Goal: Navigation & Orientation: Understand site structure

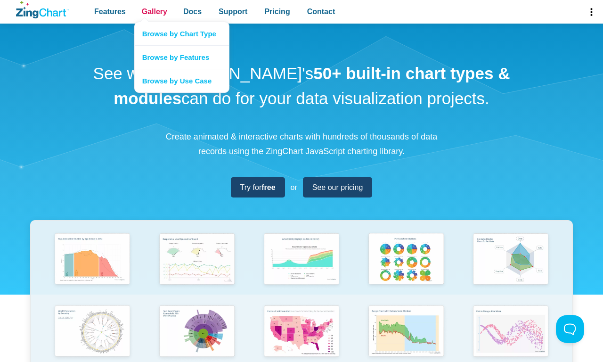
click at [154, 12] on span "Gallery" at bounding box center [154, 11] width 25 height 13
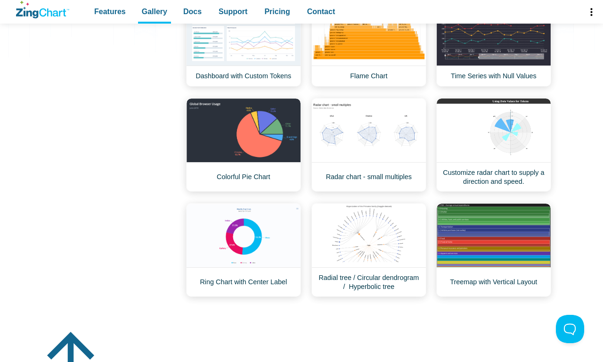
scroll to position [676, 0]
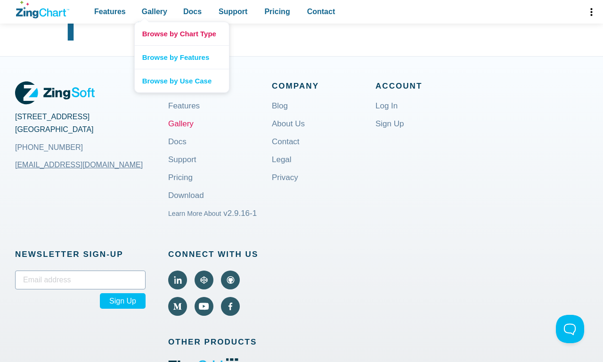
click at [181, 33] on link "Browse by Chart Type" at bounding box center [182, 33] width 94 height 23
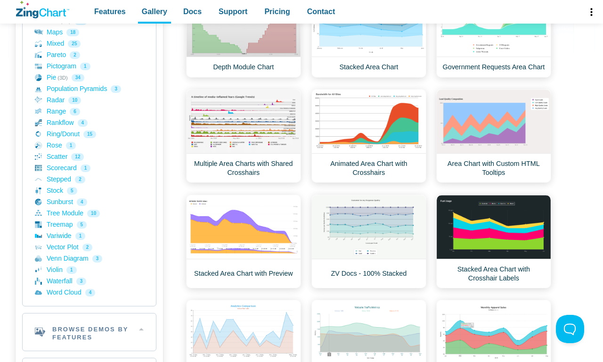
scroll to position [676, 0]
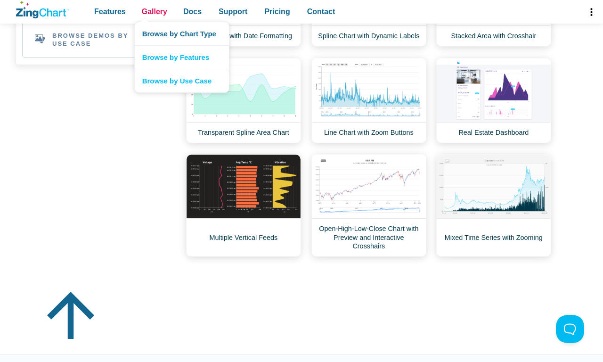
click at [154, 12] on span "Gallery" at bounding box center [154, 11] width 25 height 13
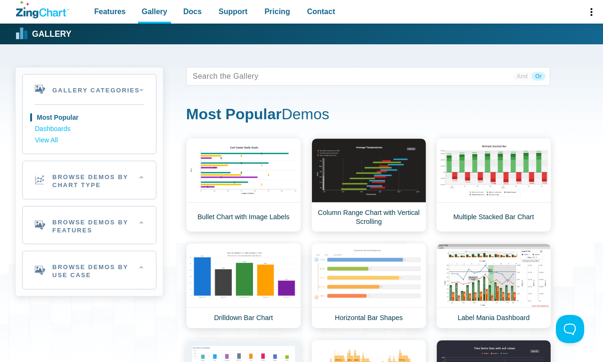
scroll to position [338, 0]
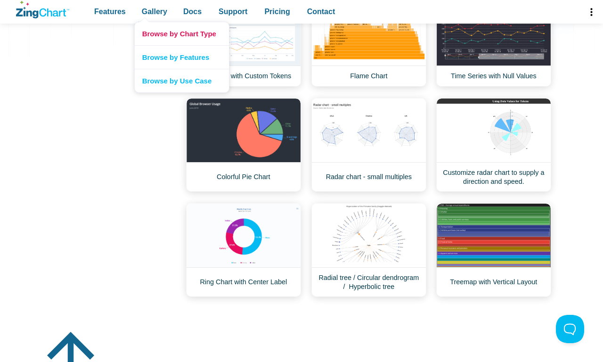
click at [181, 33] on link "Browse by Chart Type" at bounding box center [182, 33] width 94 height 23
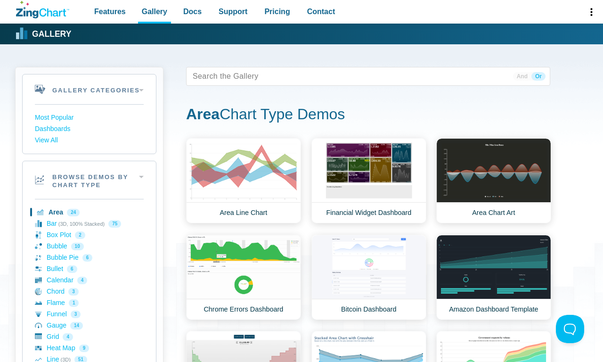
scroll to position [338, 0]
